Goal: Task Accomplishment & Management: Manage account settings

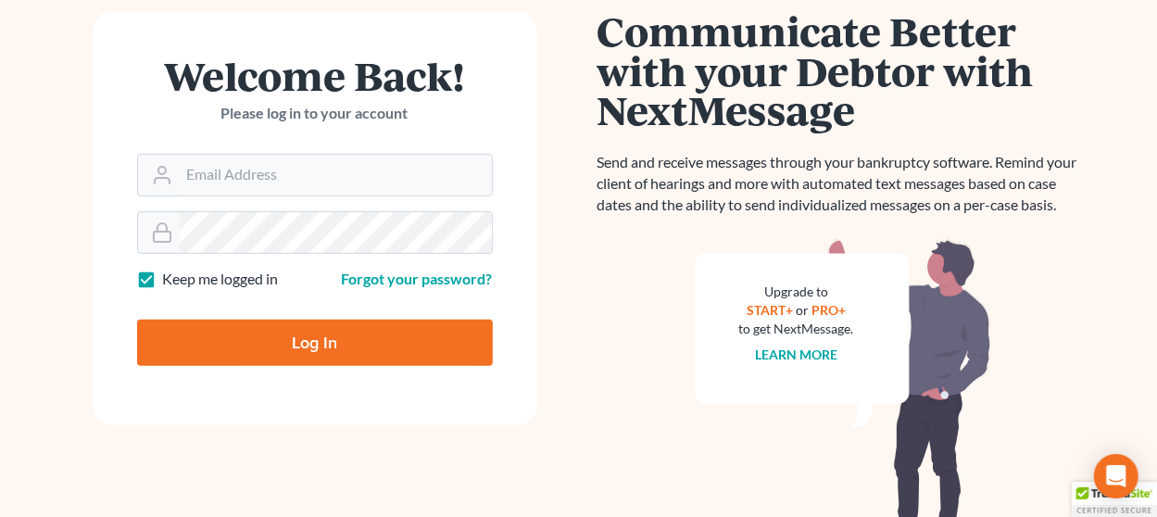
scroll to position [293, 0]
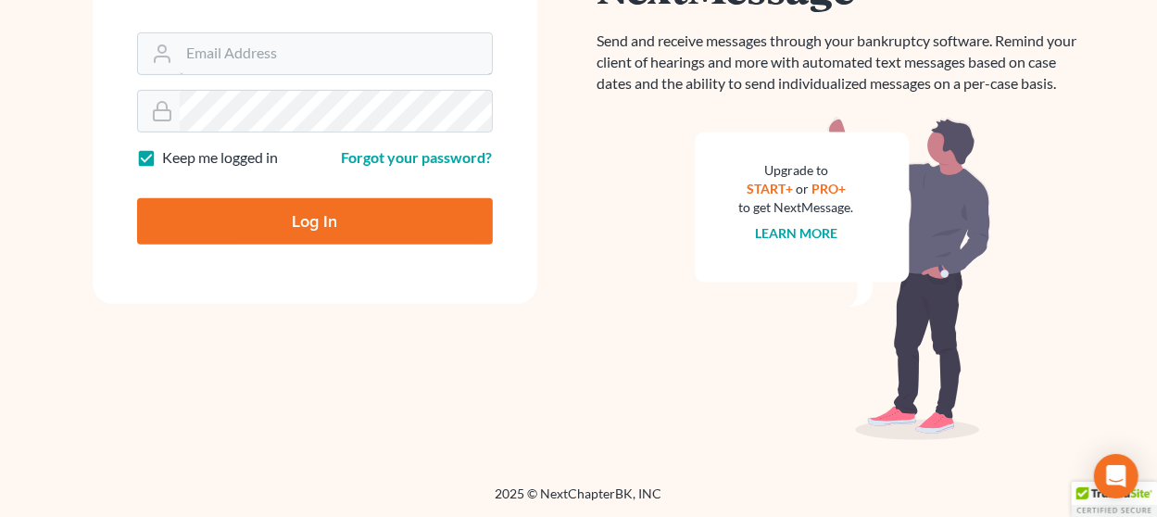
type input "[EMAIL_ADDRESS][DOMAIN_NAME]"
click at [271, 223] on input "Log In" at bounding box center [315, 221] width 356 height 46
type input "Thinking..."
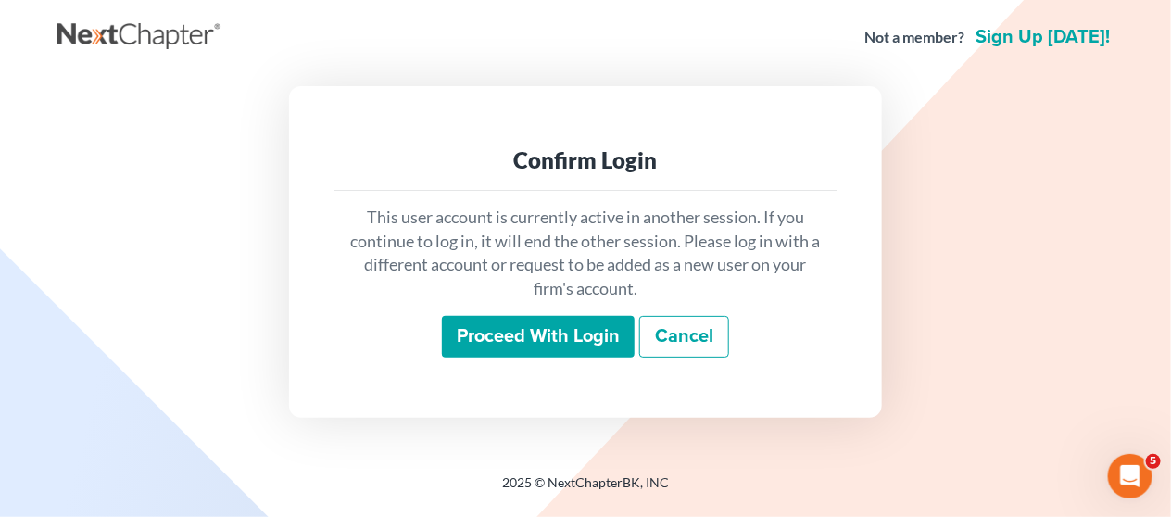
click at [545, 337] on input "Proceed with login" at bounding box center [538, 337] width 193 height 43
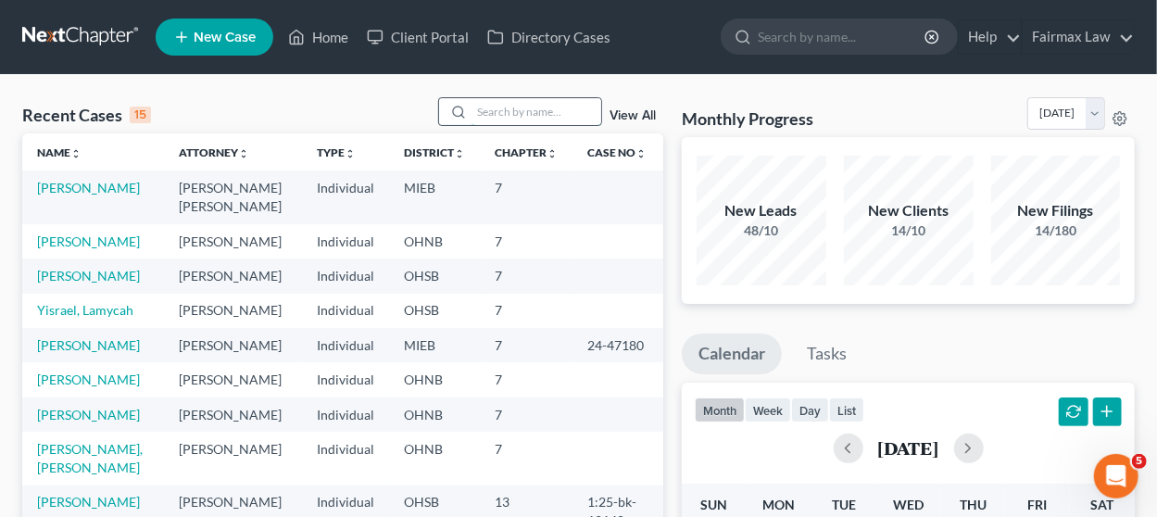
click at [504, 119] on input "search" at bounding box center [536, 111] width 130 height 27
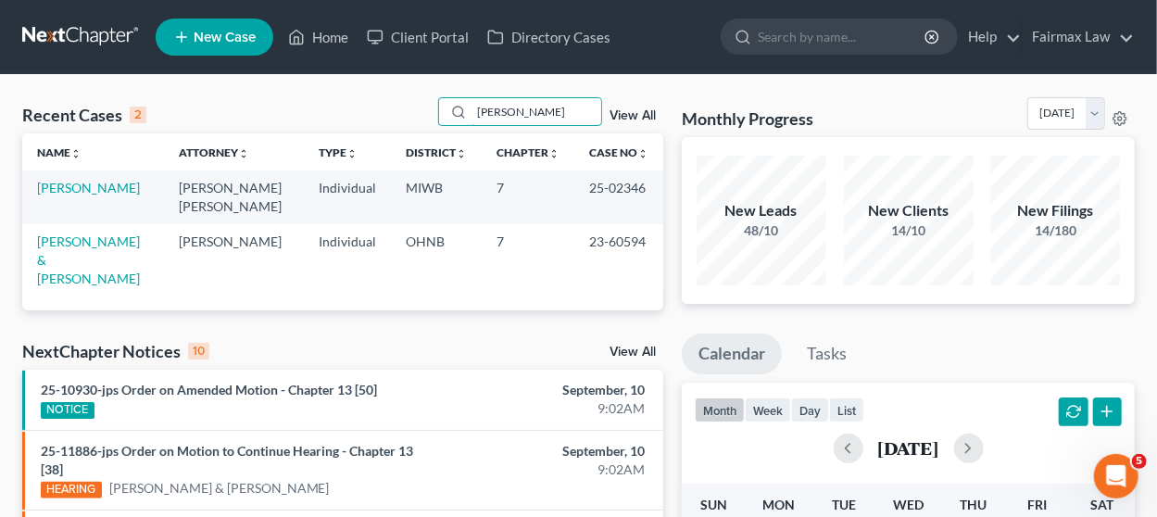
type input "riddle"
click at [77, 174] on td "Riddle, Monique" at bounding box center [93, 196] width 142 height 53
click at [80, 184] on link "Riddle, Monique" at bounding box center [88, 188] width 103 height 16
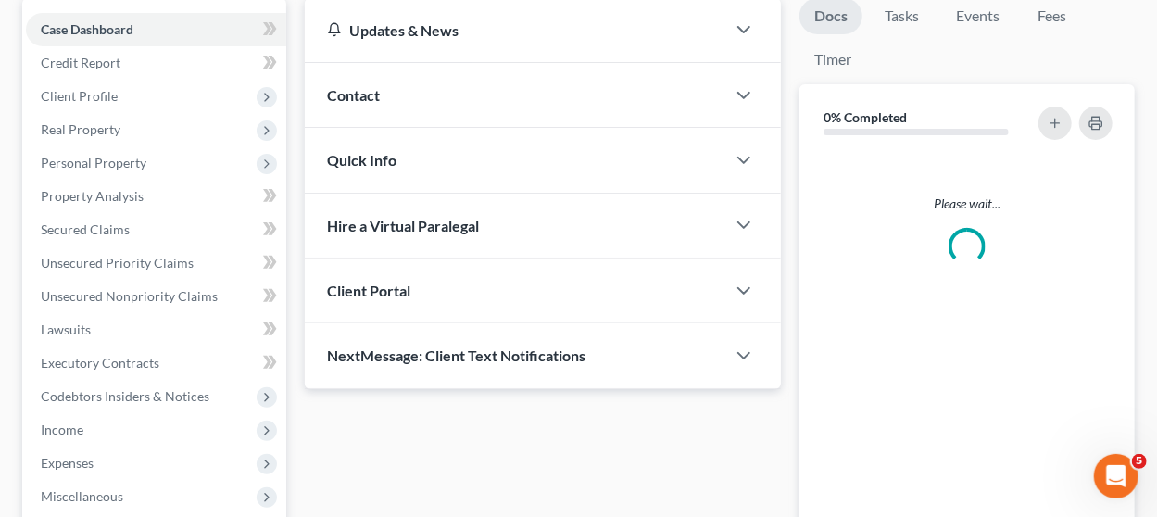
scroll to position [185, 0]
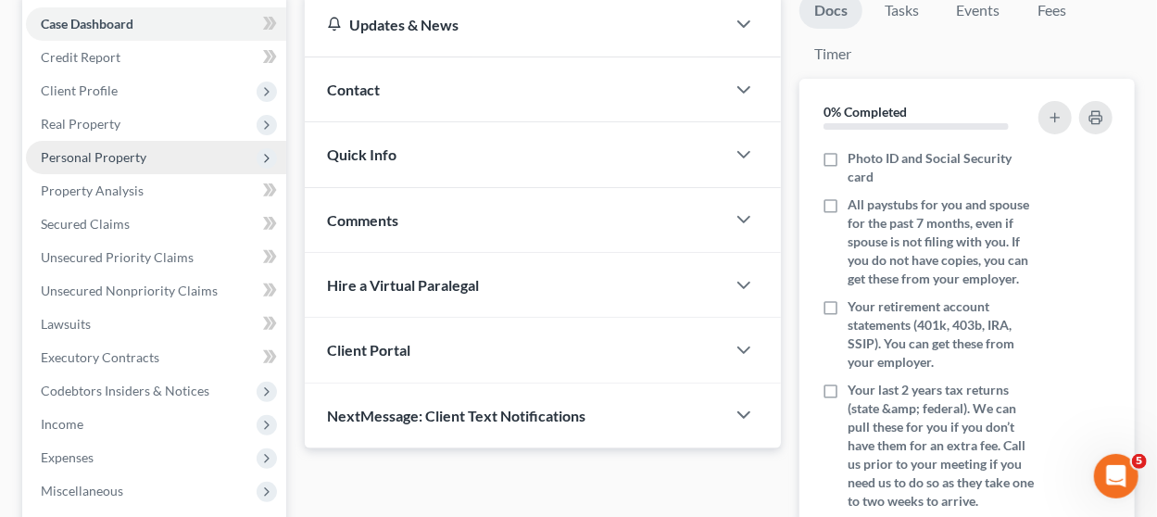
click at [150, 145] on span "Personal Property" at bounding box center [156, 157] width 260 height 33
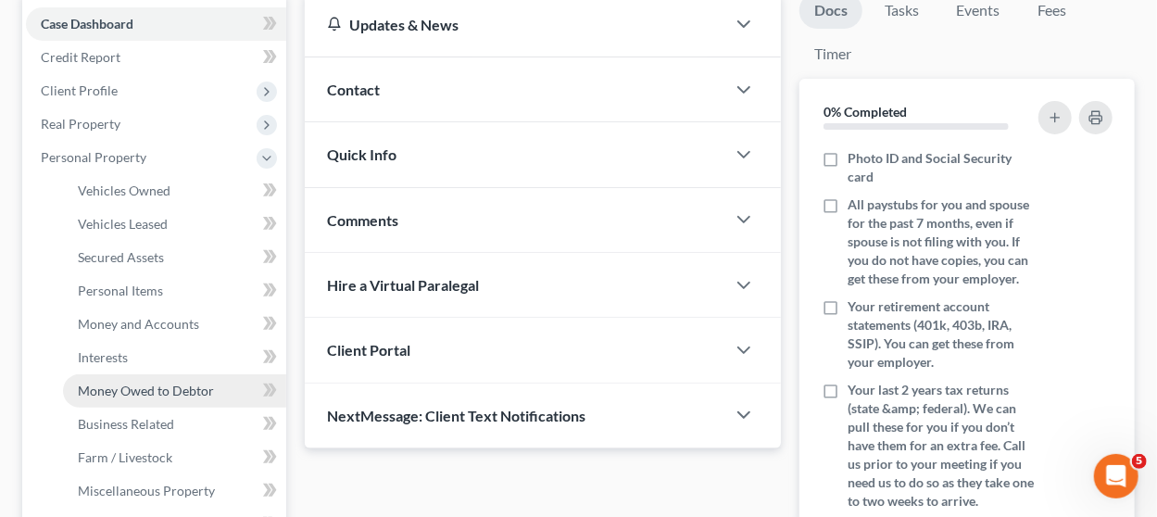
click at [159, 390] on span "Money Owed to Debtor" at bounding box center [146, 390] width 136 height 16
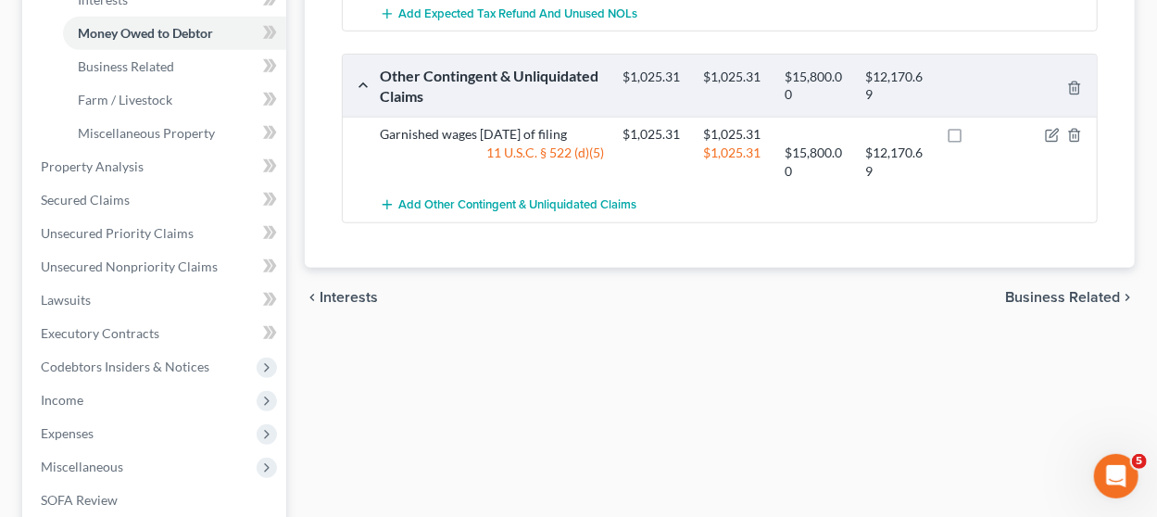
scroll to position [556, 0]
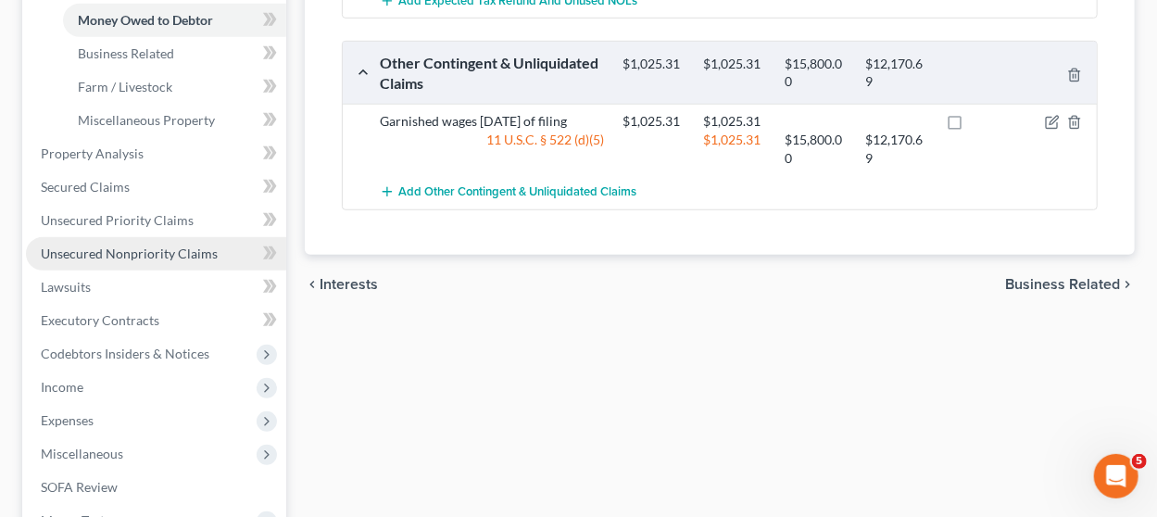
click at [132, 245] on span "Unsecured Nonpriority Claims" at bounding box center [129, 253] width 177 height 16
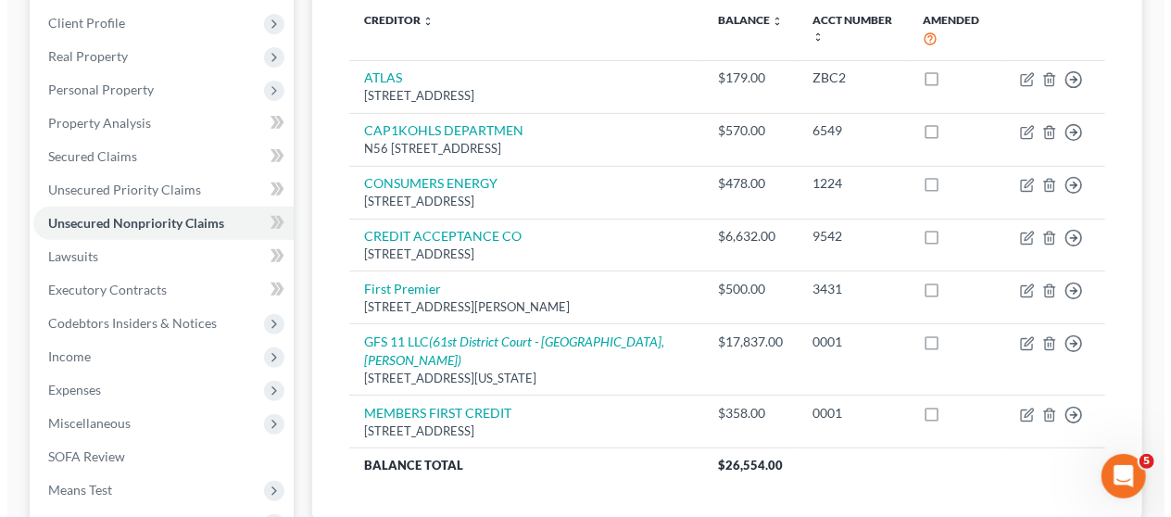
scroll to position [278, 0]
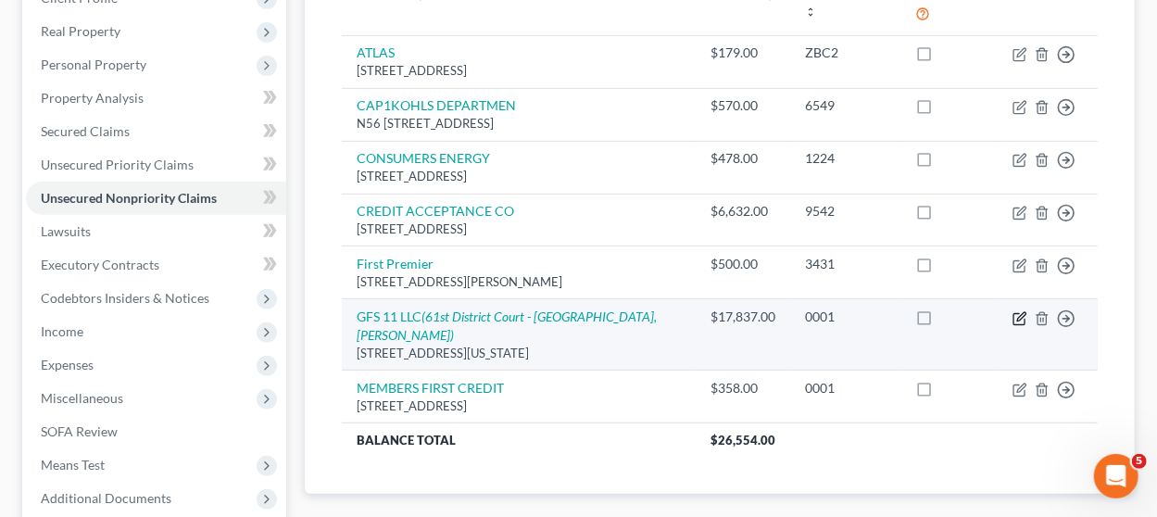
click at [1017, 326] on icon "button" at bounding box center [1019, 318] width 15 height 15
select select "23"
select select "14"
select select "0"
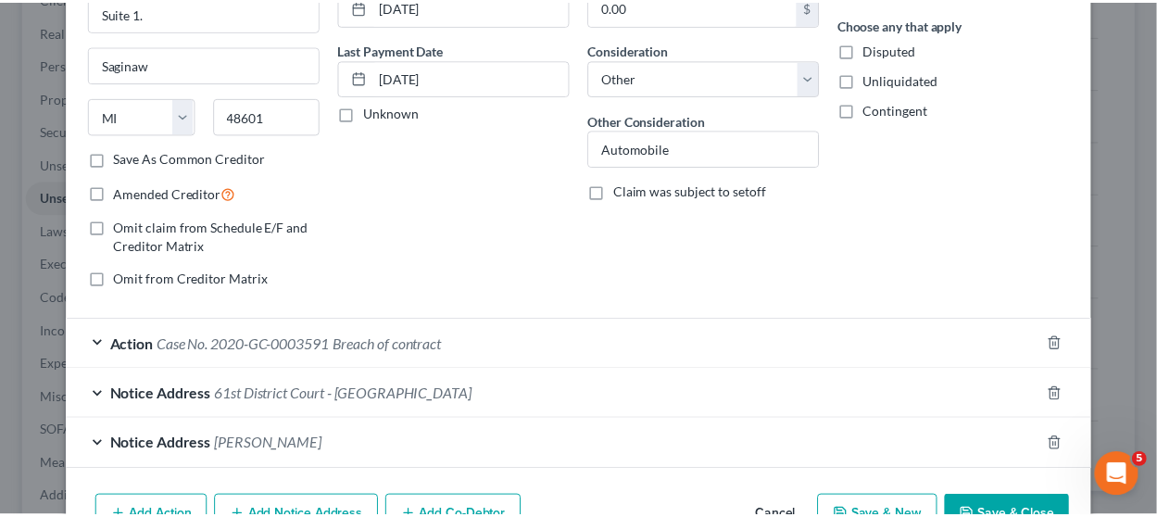
scroll to position [317, 0]
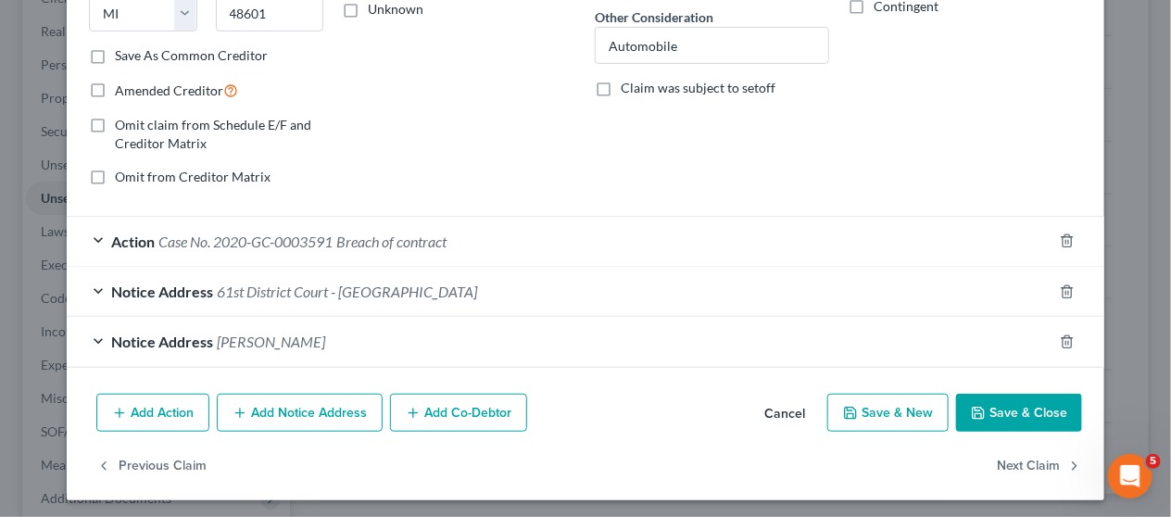
click at [763, 404] on button "Cancel" at bounding box center [784, 413] width 70 height 37
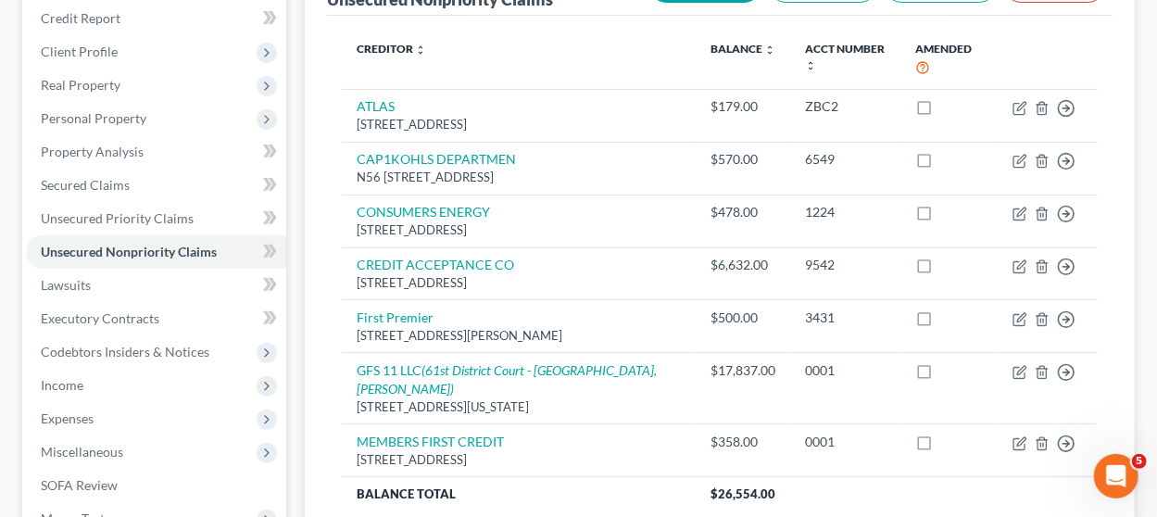
scroll to position [186, 0]
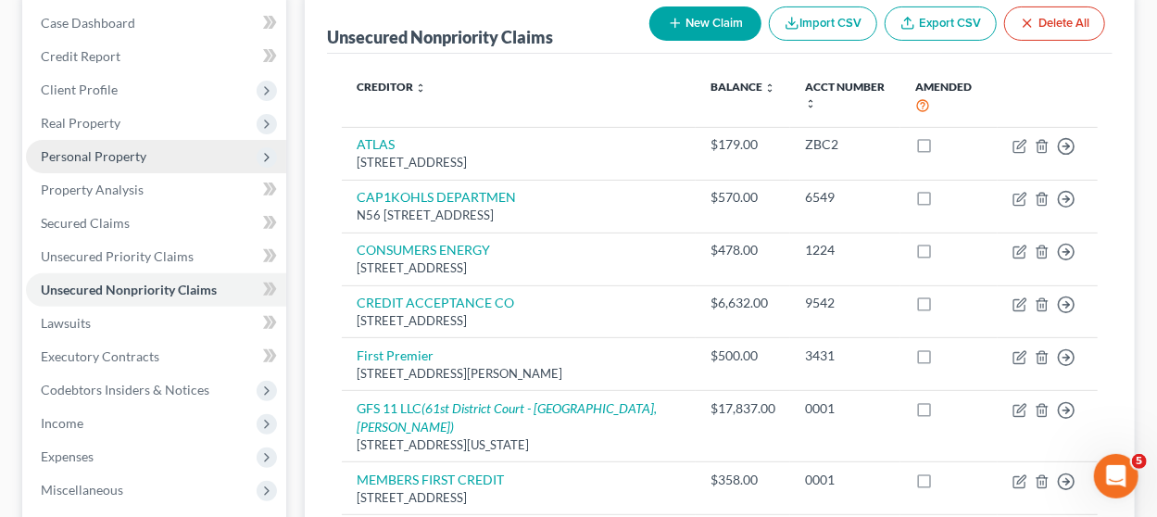
click at [120, 144] on span "Personal Property" at bounding box center [156, 156] width 260 height 33
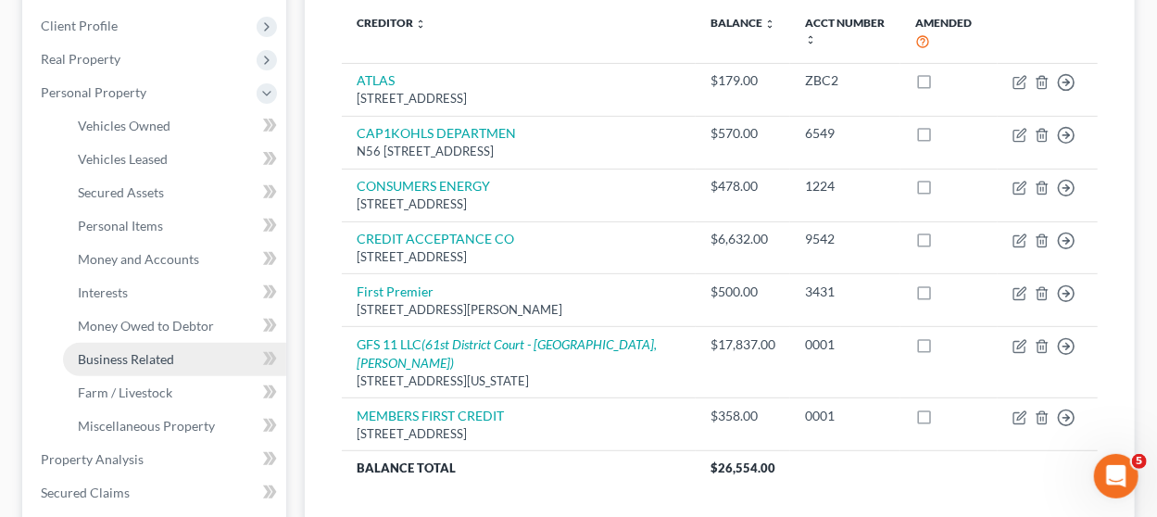
scroll to position [279, 0]
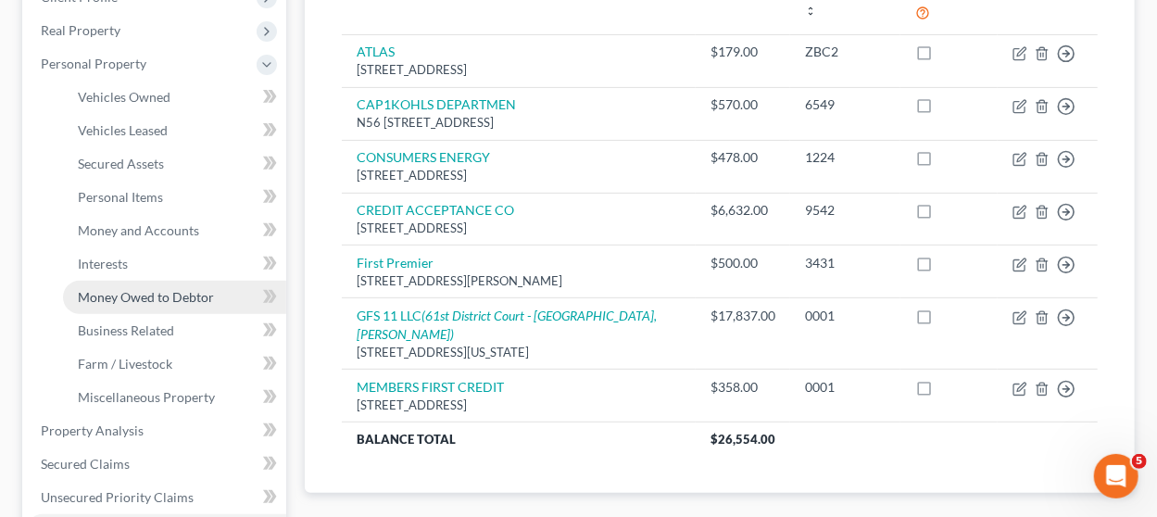
click at [155, 289] on span "Money Owed to Debtor" at bounding box center [146, 297] width 136 height 16
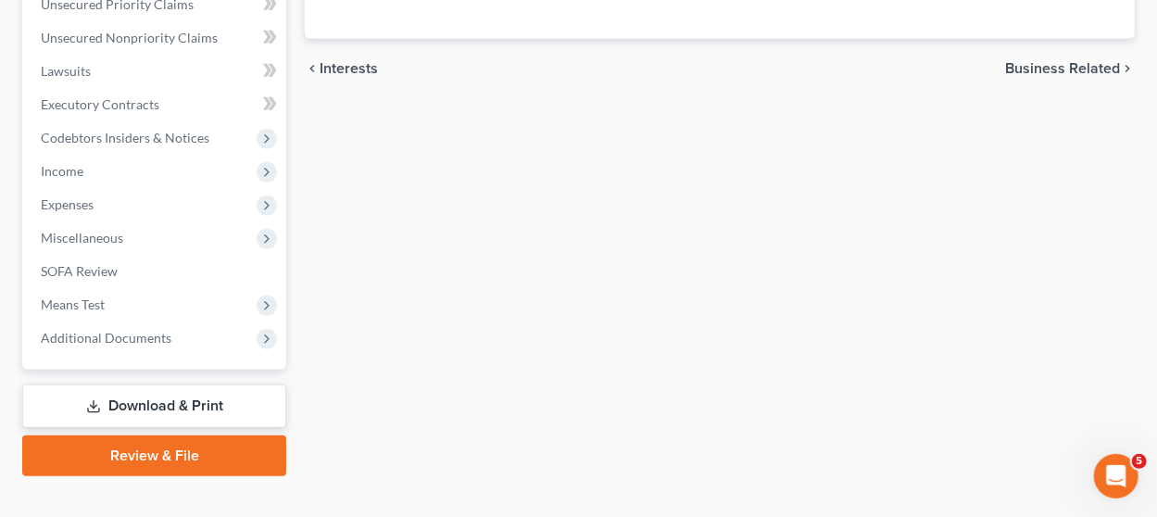
scroll to position [797, 0]
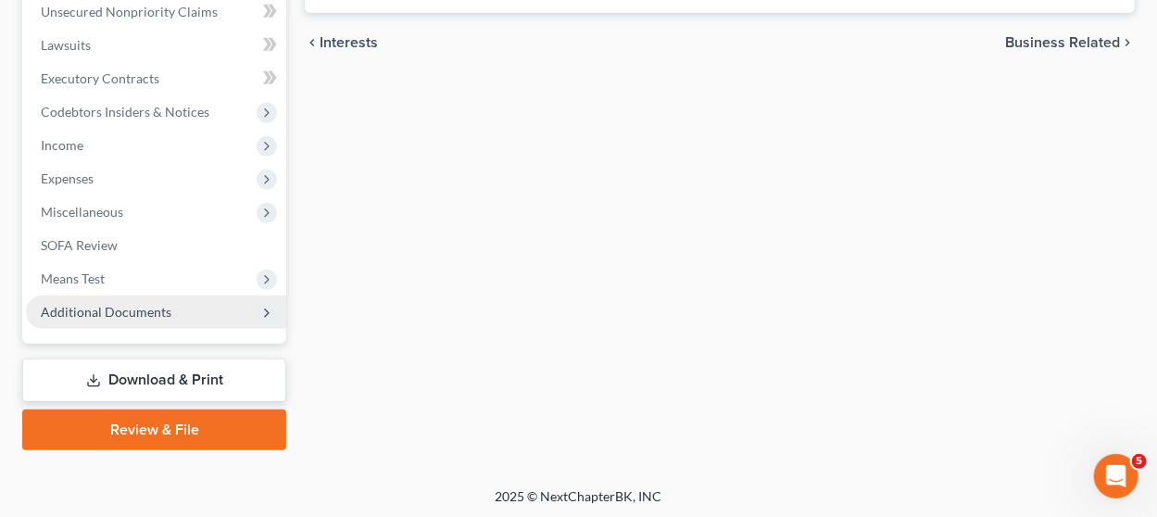
click at [160, 311] on span "Additional Documents" at bounding box center [106, 312] width 131 height 16
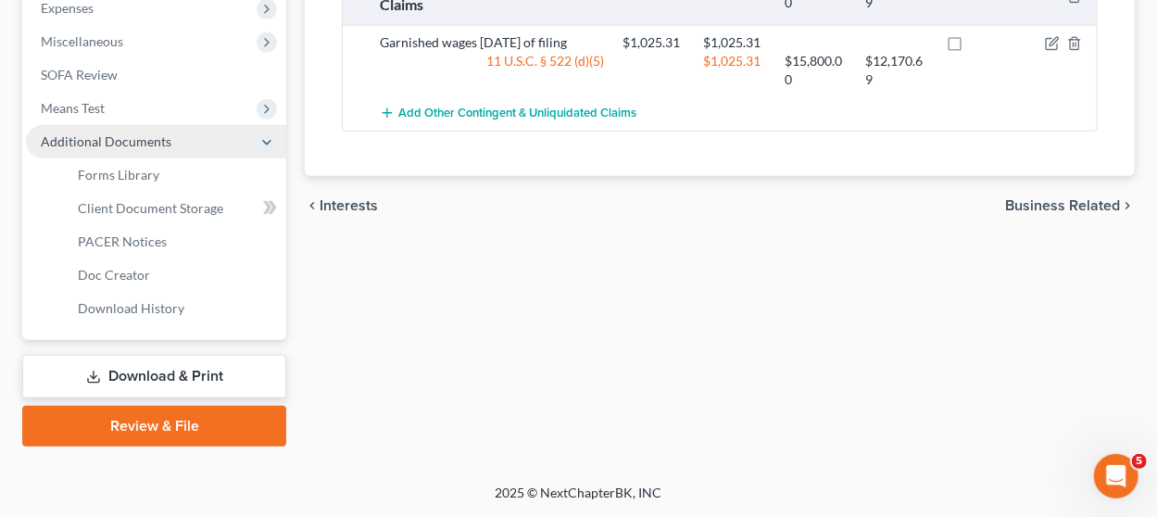
scroll to position [464, 0]
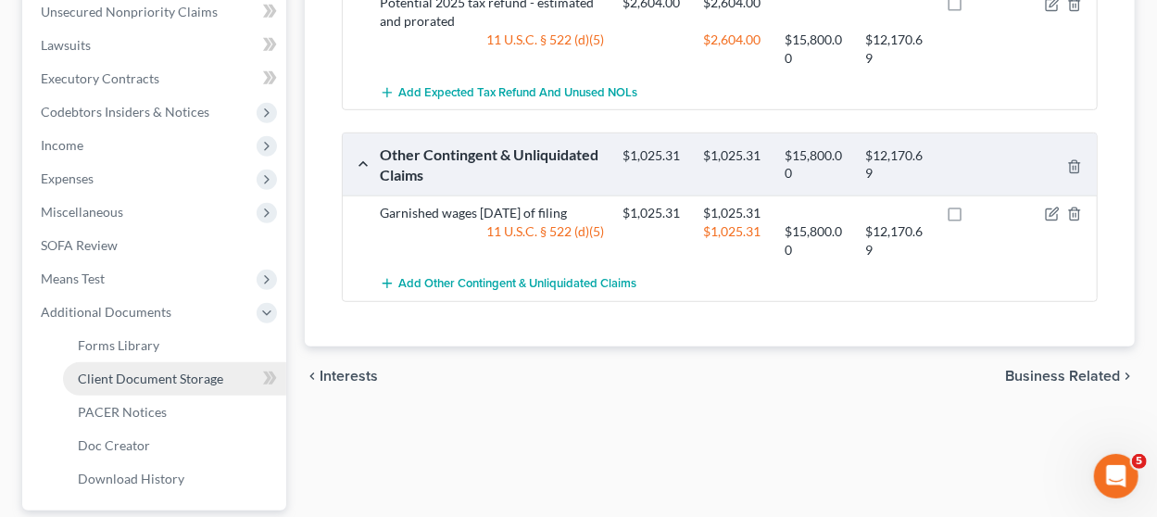
click at [167, 377] on span "Client Document Storage" at bounding box center [150, 378] width 145 height 16
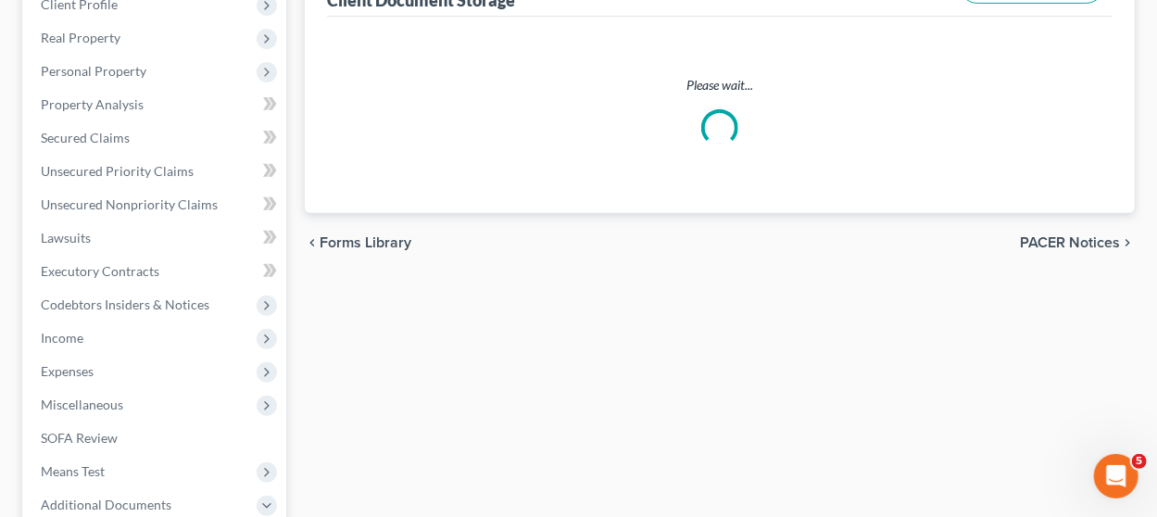
select select "1"
select select "0"
select select "4"
